Goal: Task Accomplishment & Management: Manage account settings

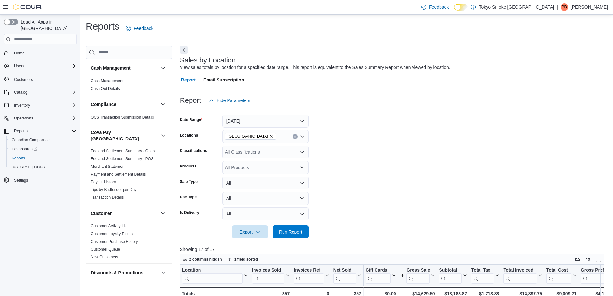
drag, startPoint x: 297, startPoint y: 234, endPoint x: 617, endPoint y: 206, distance: 321.0
click at [297, 234] on span "Run Report" at bounding box center [290, 232] width 23 height 6
click at [603, 260] on button "Enter fullscreen" at bounding box center [599, 259] width 8 height 8
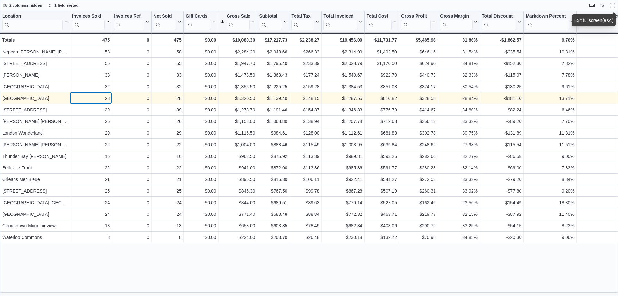
click at [95, 97] on div "28" at bounding box center [91, 98] width 38 height 8
click at [174, 101] on div "28" at bounding box center [168, 98] width 28 height 8
click at [613, 8] on button "Exit fullscreen" at bounding box center [613, 5] width 8 height 8
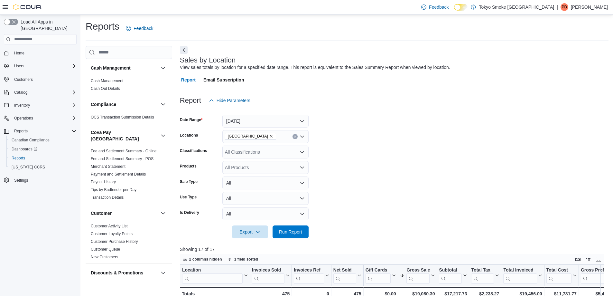
click at [580, 6] on p "Peter Doerpinghaus" at bounding box center [589, 7] width 37 height 8
click at [565, 64] on span "Sign Out" at bounding box center [566, 63] width 17 height 6
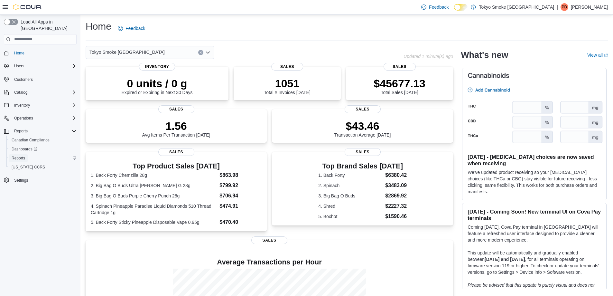
click at [19, 156] on span "Reports" at bounding box center [19, 158] width 14 height 5
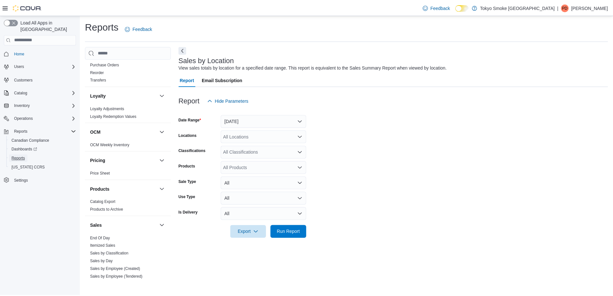
scroll to position [474, 0]
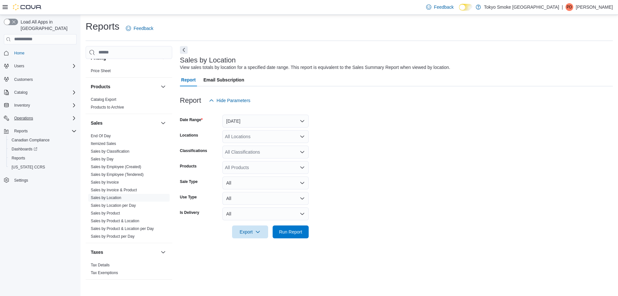
click at [74, 116] on icon "Complex example" at bounding box center [73, 118] width 5 height 5
click at [22, 125] on span "Cash Management" at bounding box center [28, 127] width 33 height 5
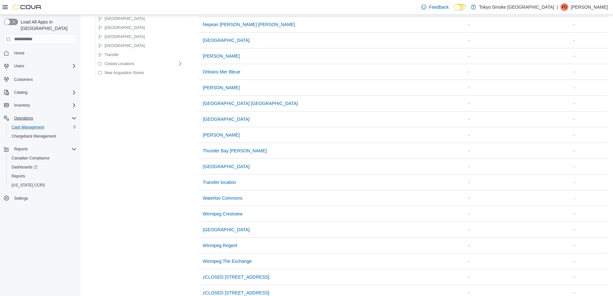
scroll to position [419, 0]
click at [220, 166] on span "Thunder Bay Memorial" at bounding box center [226, 166] width 47 height 6
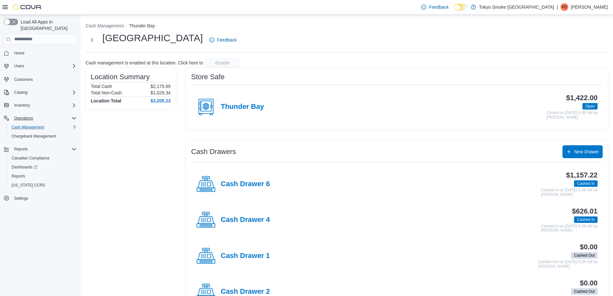
click at [589, 9] on p "[PERSON_NAME]" at bounding box center [589, 7] width 37 height 8
click at [569, 61] on span "Sign Out" at bounding box center [566, 63] width 17 height 6
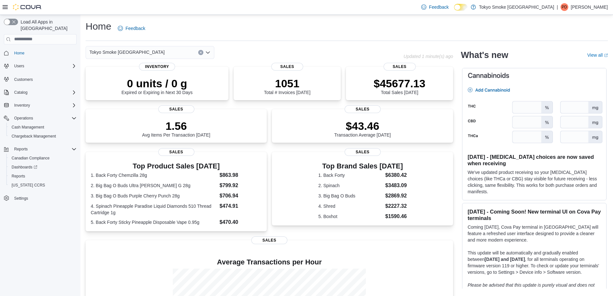
click at [242, 26] on div "Home Feedback" at bounding box center [347, 28] width 523 height 17
click at [604, 5] on p "[PERSON_NAME]" at bounding box center [589, 7] width 37 height 8
click at [560, 64] on span "Sign Out" at bounding box center [566, 63] width 17 height 6
